Goal: Task Accomplishment & Management: Use online tool/utility

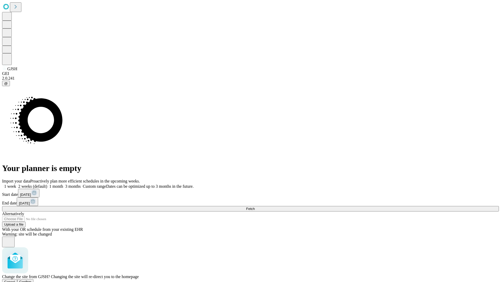
click at [32, 280] on span "Confirm" at bounding box center [25, 282] width 12 height 4
click at [16, 184] on label "1 week" at bounding box center [9, 186] width 14 height 4
click at [255, 207] on span "Fetch" at bounding box center [250, 209] width 9 height 4
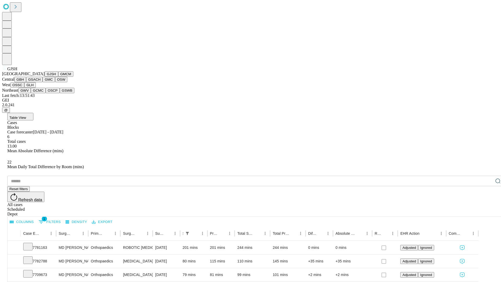
click at [58, 77] on button "GMCM" at bounding box center [65, 73] width 15 height 5
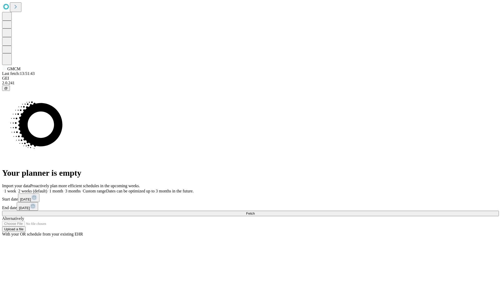
click at [16, 189] on label "1 week" at bounding box center [9, 191] width 14 height 4
click at [255, 211] on span "Fetch" at bounding box center [250, 213] width 9 height 4
click at [16, 189] on label "1 week" at bounding box center [9, 191] width 14 height 4
click at [255, 211] on span "Fetch" at bounding box center [250, 213] width 9 height 4
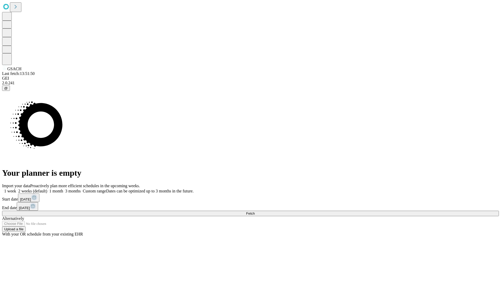
click at [16, 189] on label "1 week" at bounding box center [9, 191] width 14 height 4
click at [255, 211] on span "Fetch" at bounding box center [250, 213] width 9 height 4
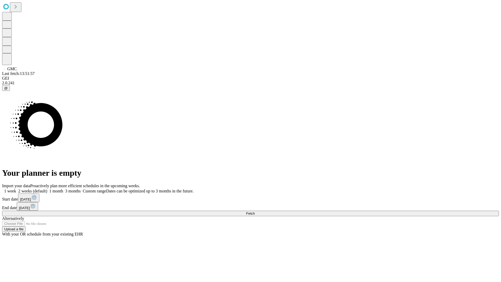
click at [16, 189] on label "1 week" at bounding box center [9, 191] width 14 height 4
click at [255, 211] on span "Fetch" at bounding box center [250, 213] width 9 height 4
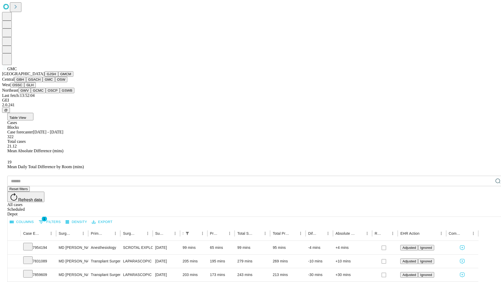
click at [55, 82] on button "OSW" at bounding box center [61, 79] width 13 height 5
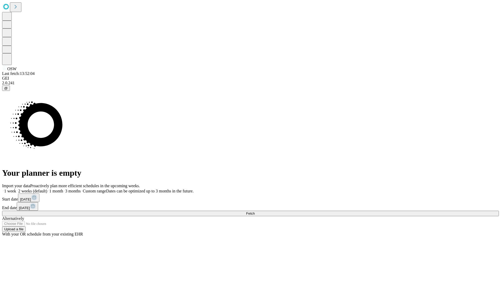
click at [16, 189] on label "1 week" at bounding box center [9, 191] width 14 height 4
click at [255, 211] on span "Fetch" at bounding box center [250, 213] width 9 height 4
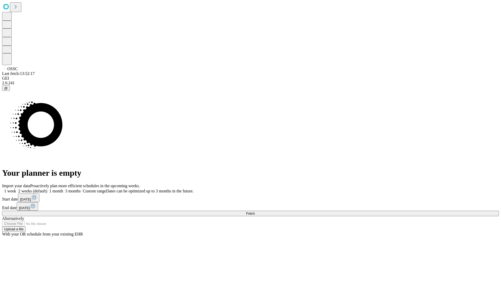
click at [16, 189] on label "1 week" at bounding box center [9, 191] width 14 height 4
click at [255, 211] on span "Fetch" at bounding box center [250, 213] width 9 height 4
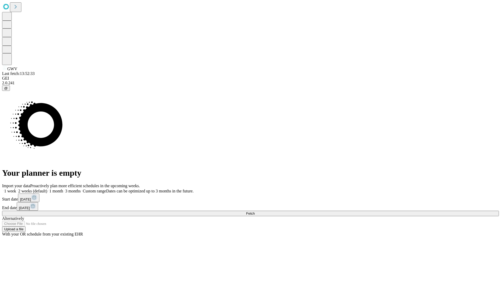
click at [255, 211] on span "Fetch" at bounding box center [250, 213] width 9 height 4
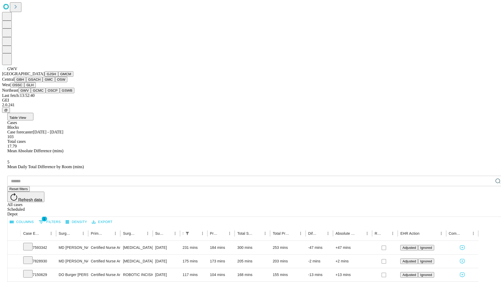
click at [40, 93] on button "GCMC" at bounding box center [38, 90] width 15 height 5
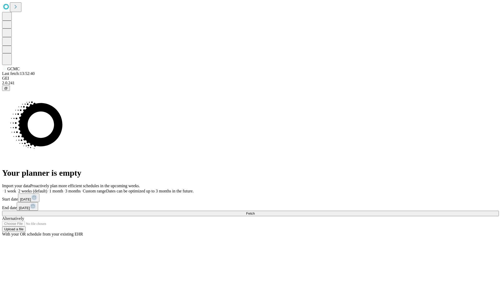
click at [16, 189] on label "1 week" at bounding box center [9, 191] width 14 height 4
click at [255, 211] on span "Fetch" at bounding box center [250, 213] width 9 height 4
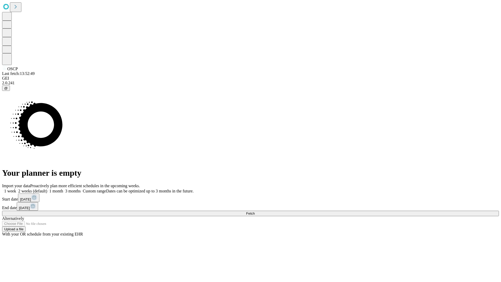
click at [255, 211] on span "Fetch" at bounding box center [250, 213] width 9 height 4
